Goal: Information Seeking & Learning: Learn about a topic

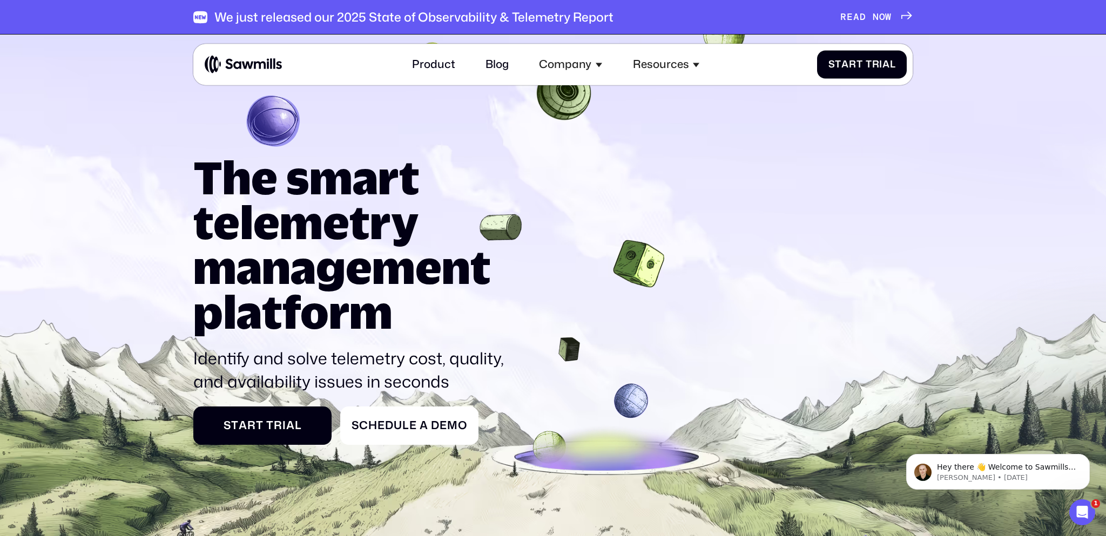
click at [867, 13] on span at bounding box center [869, 17] width 6 height 12
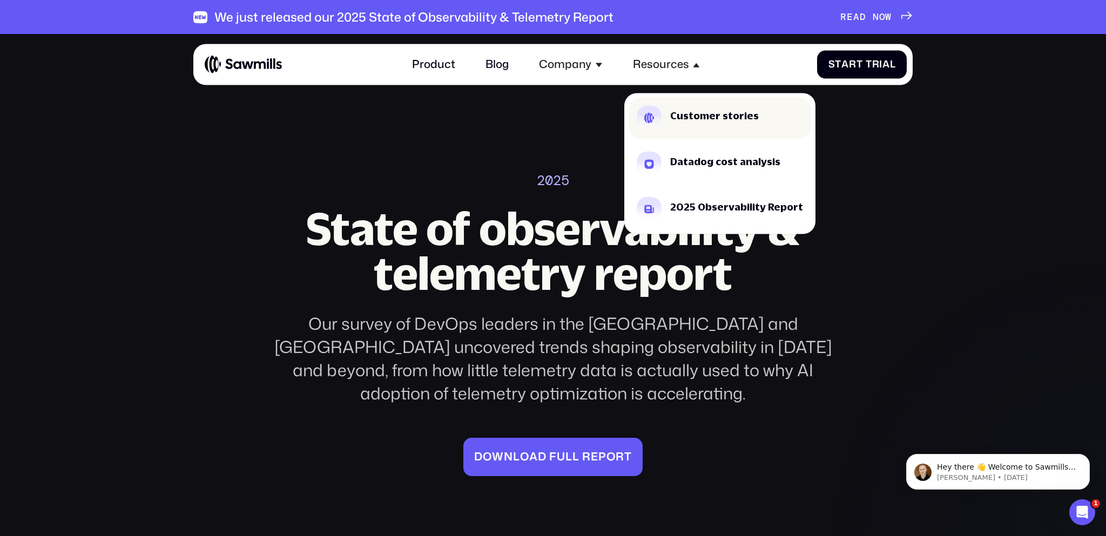
click at [710, 112] on div "Customer stories" at bounding box center [714, 116] width 89 height 10
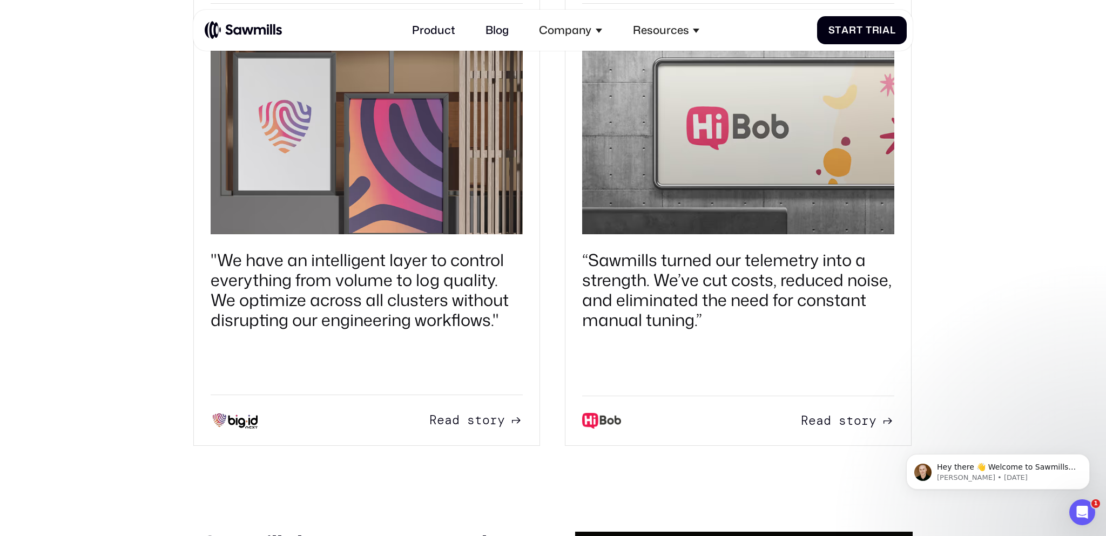
scroll to position [1248, 0]
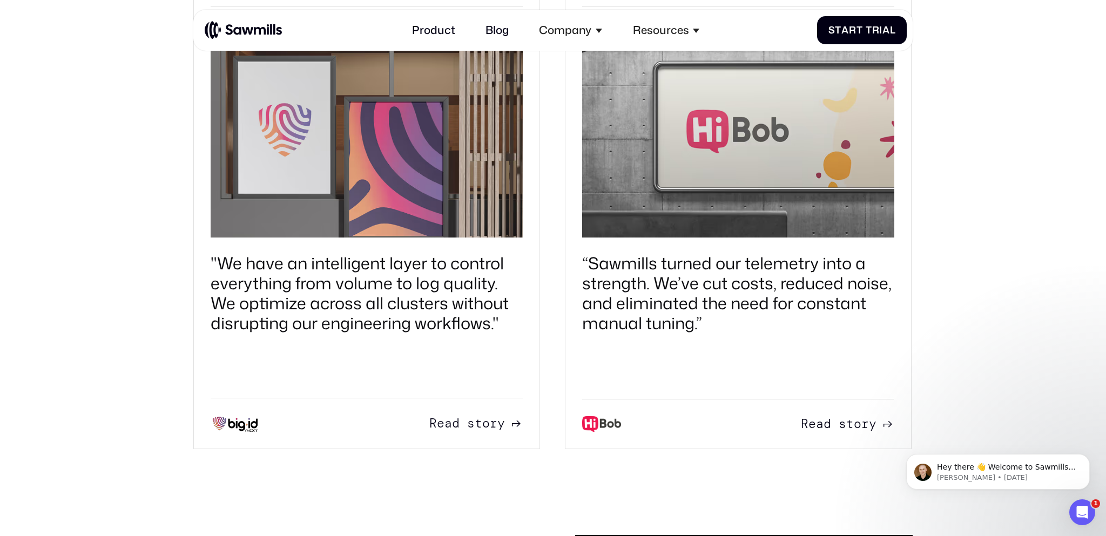
click at [481, 424] on span "t" at bounding box center [479, 423] width 8 height 15
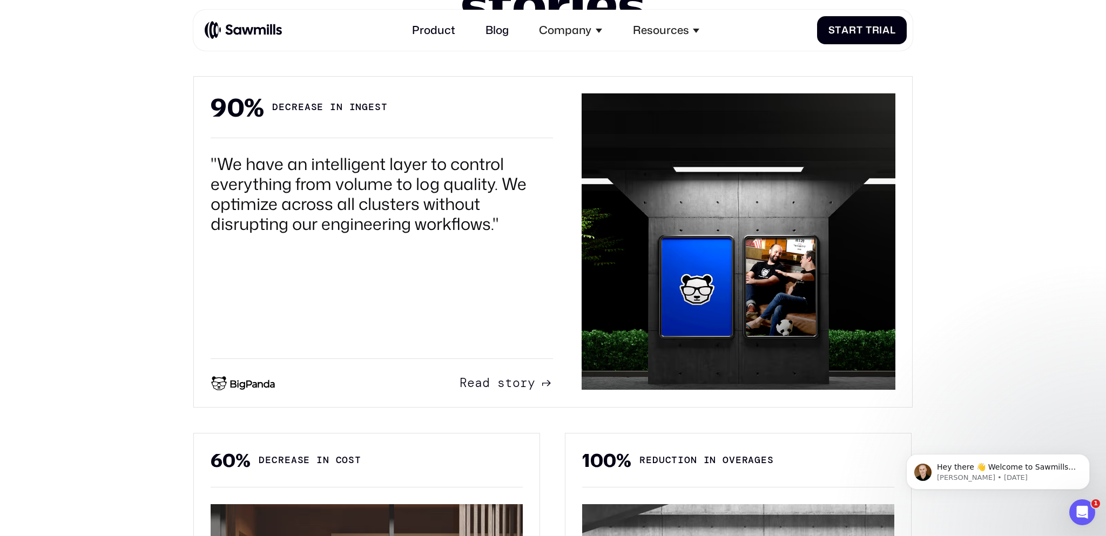
scroll to position [767, 0]
click at [495, 376] on span at bounding box center [494, 382] width 8 height 15
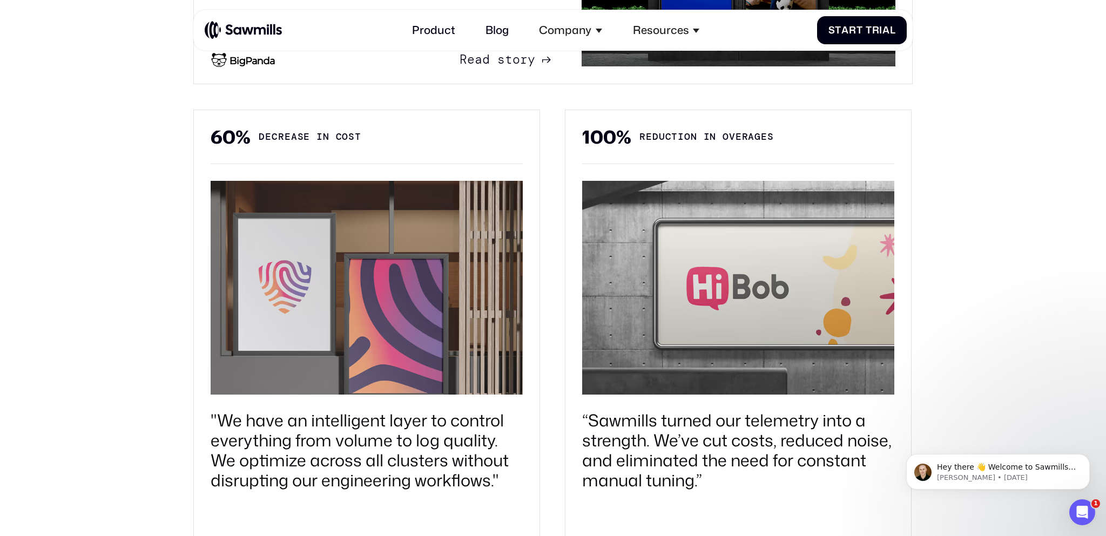
scroll to position [1090, 0]
